Goal: Task Accomplishment & Management: Manage account settings

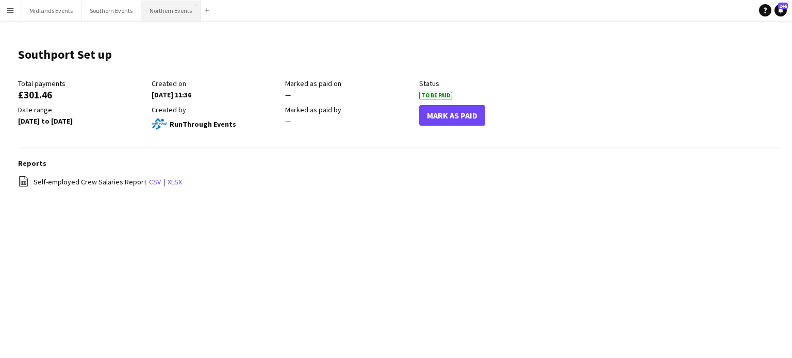
click at [182, 8] on button "Northern Events Close" at bounding box center [170, 11] width 59 height 20
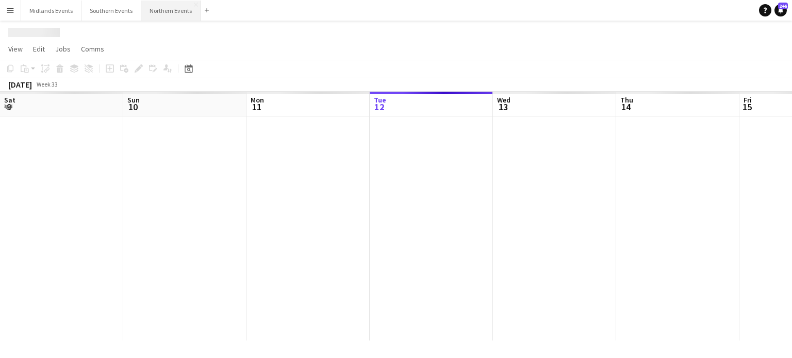
click at [182, 8] on button "Northern Events Close" at bounding box center [170, 11] width 59 height 20
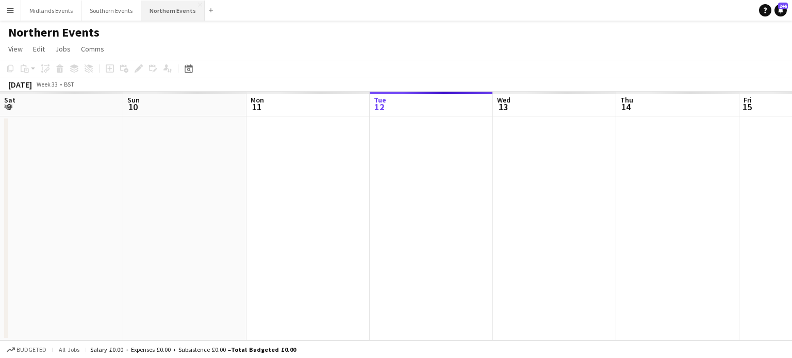
scroll to position [0, 247]
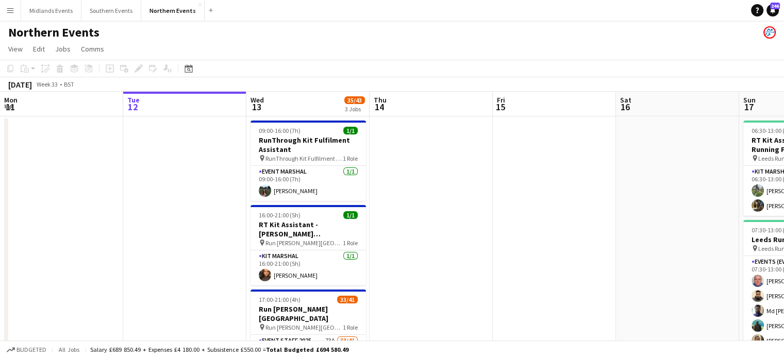
click at [8, 14] on app-icon "Menu" at bounding box center [10, 10] width 8 height 8
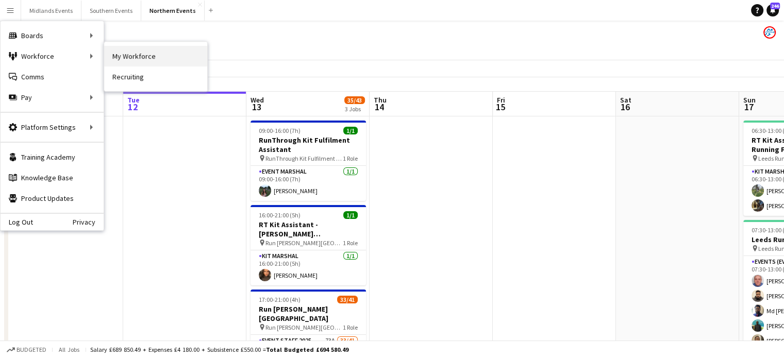
click at [124, 60] on link "My Workforce" at bounding box center [155, 56] width 103 height 21
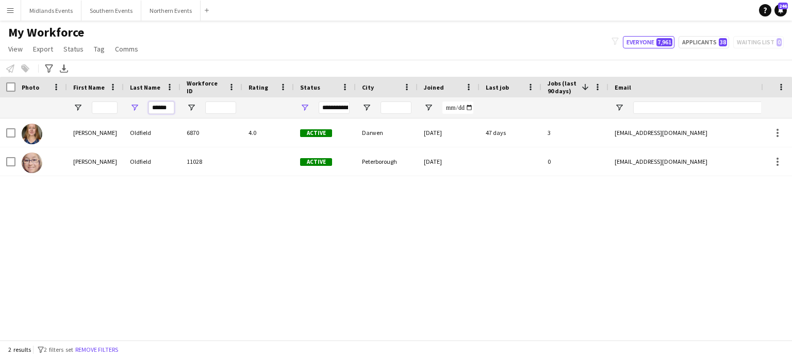
click at [167, 110] on input "******" at bounding box center [162, 108] width 26 height 12
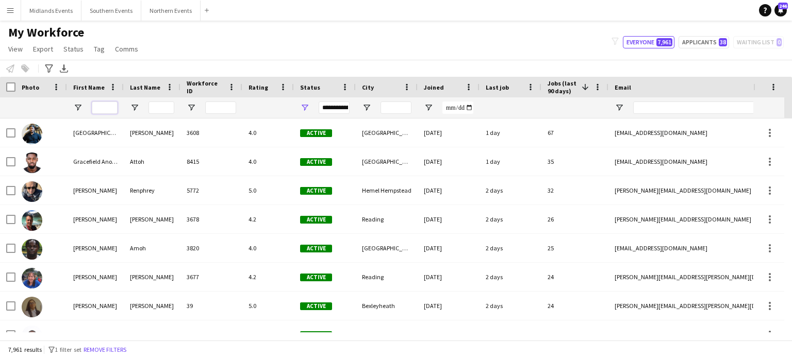
click at [111, 113] on input "First Name Filter Input" at bounding box center [105, 108] width 26 height 12
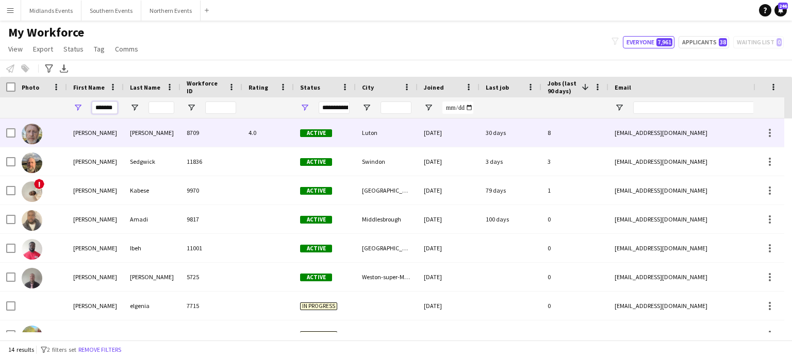
type input "*******"
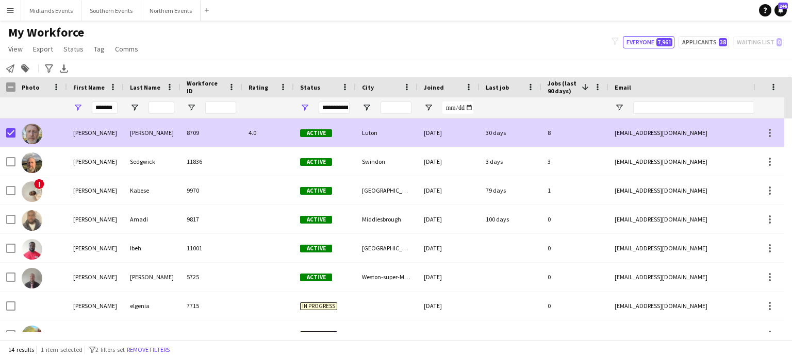
click at [96, 133] on div "[PERSON_NAME]" at bounding box center [95, 133] width 57 height 28
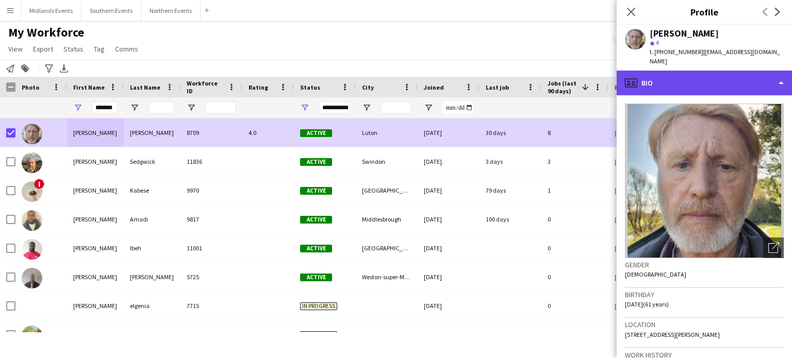
drag, startPoint x: 712, startPoint y: 73, endPoint x: 779, endPoint y: 70, distance: 67.1
click at [779, 71] on div "profile Bio" at bounding box center [704, 83] width 175 height 25
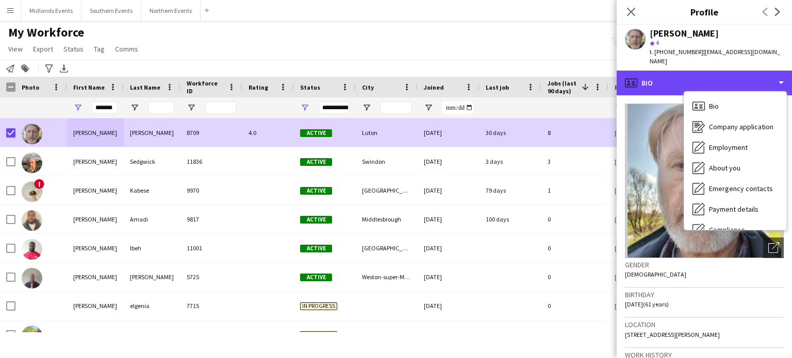
scroll to position [97, 0]
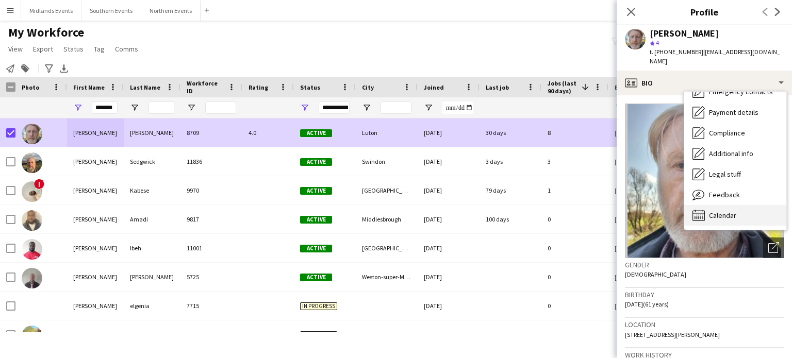
click at [745, 208] on div "Calendar Calendar" at bounding box center [735, 215] width 102 height 21
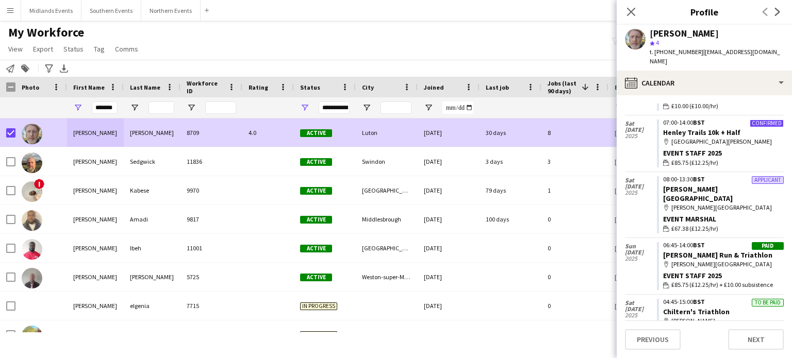
scroll to position [727, 0]
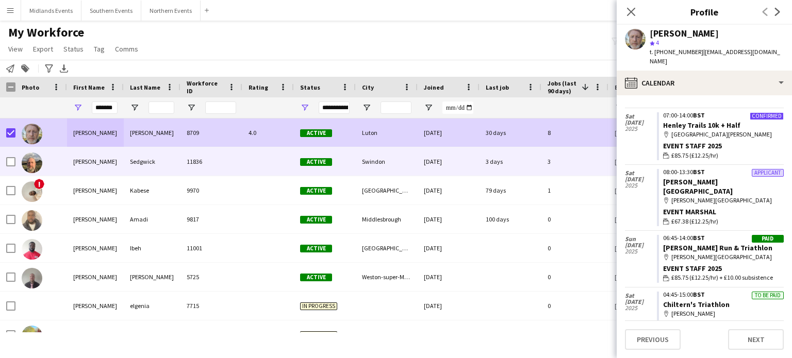
click at [74, 160] on div "[PERSON_NAME]" at bounding box center [95, 162] width 57 height 28
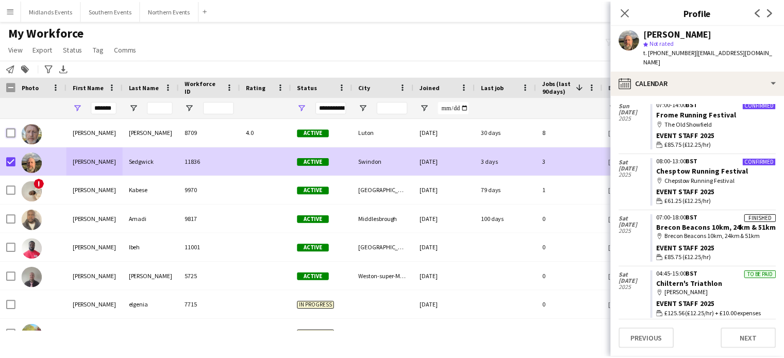
scroll to position [354, 0]
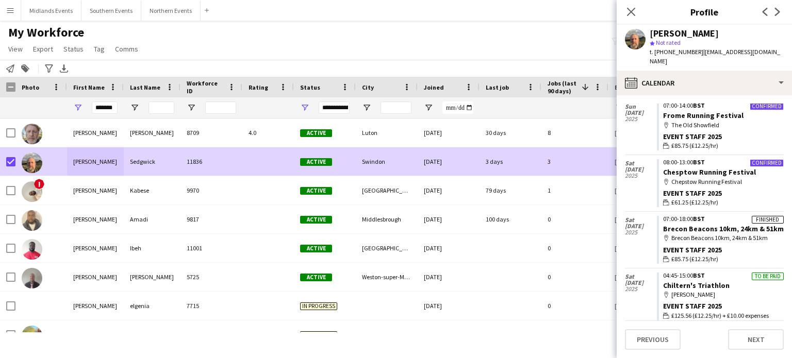
click at [14, 14] on button "Menu" at bounding box center [10, 10] width 21 height 21
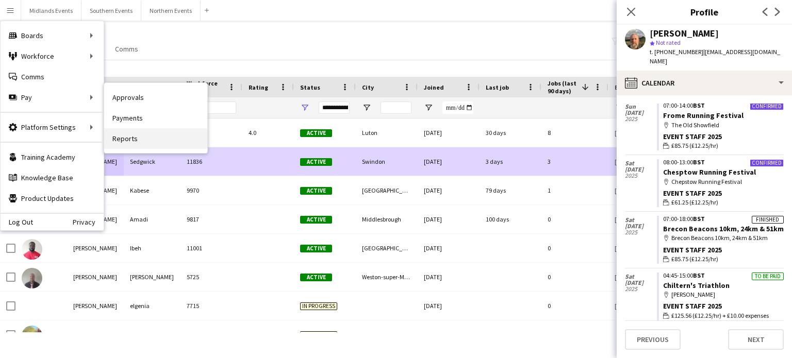
click at [131, 140] on link "Reports" at bounding box center [155, 138] width 103 height 21
